Goal: Manage account settings

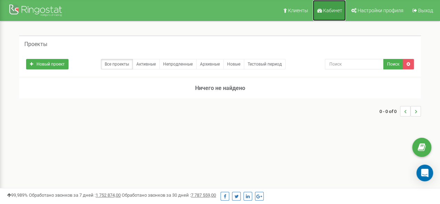
click at [331, 8] on span "Кабинет" at bounding box center [332, 11] width 19 height 6
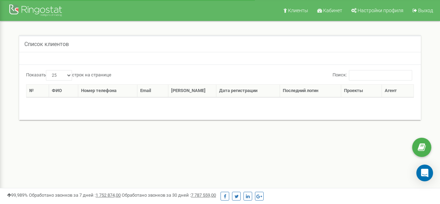
select select "25"
click at [228, 25] on div "Список клиентов Показать 10 25 50 100 строк на странице Поиск: № ФИО Номер теле…" at bounding box center [220, 81] width 430 height 121
click at [242, 15] on nav "Клиенты Кабинет Настройки профиля Выход" at bounding box center [220, 10] width 440 height 21
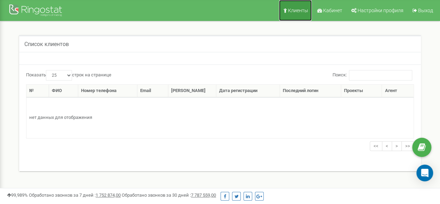
click at [300, 9] on span "Клиенты" at bounding box center [298, 11] width 20 height 6
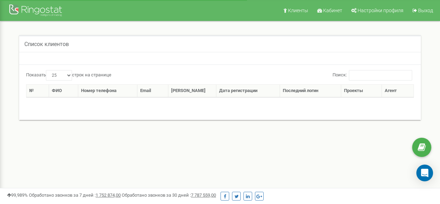
select select "25"
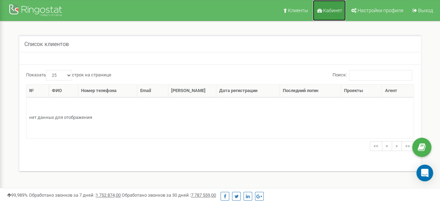
click at [336, 10] on span "Кабинет" at bounding box center [332, 11] width 19 height 6
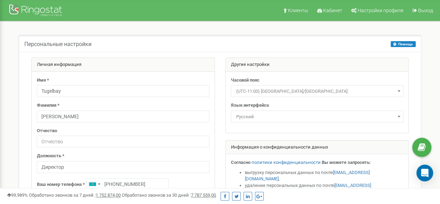
click at [330, 31] on div "Персональные настройки Помощь Помощь На данной странице вы можете править персо…" at bounding box center [220, 171] width 430 height 300
